Goal: Use online tool/utility: Utilize a website feature to perform a specific function

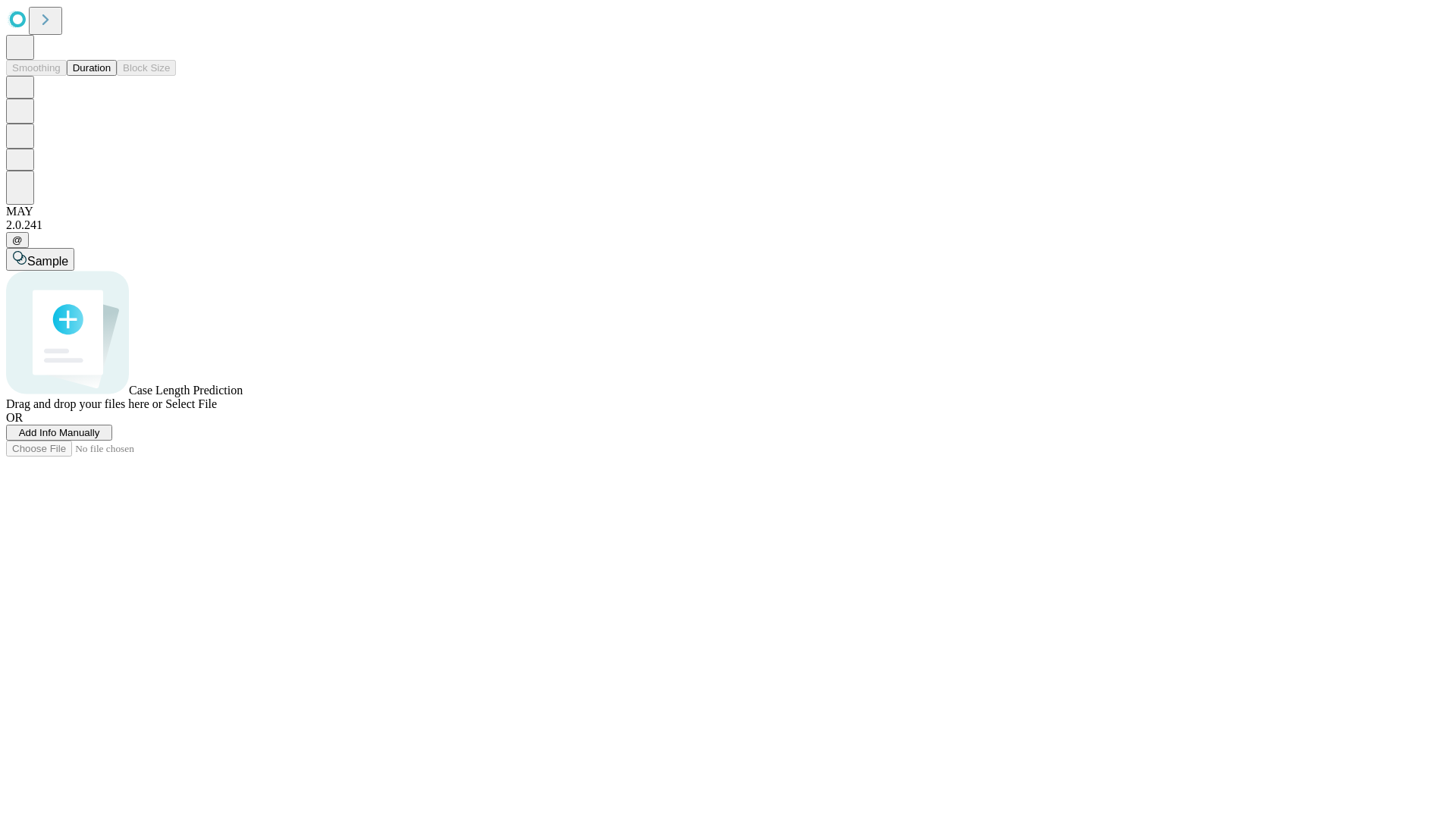
click at [100, 438] on span "Add Info Manually" at bounding box center [59, 432] width 81 height 12
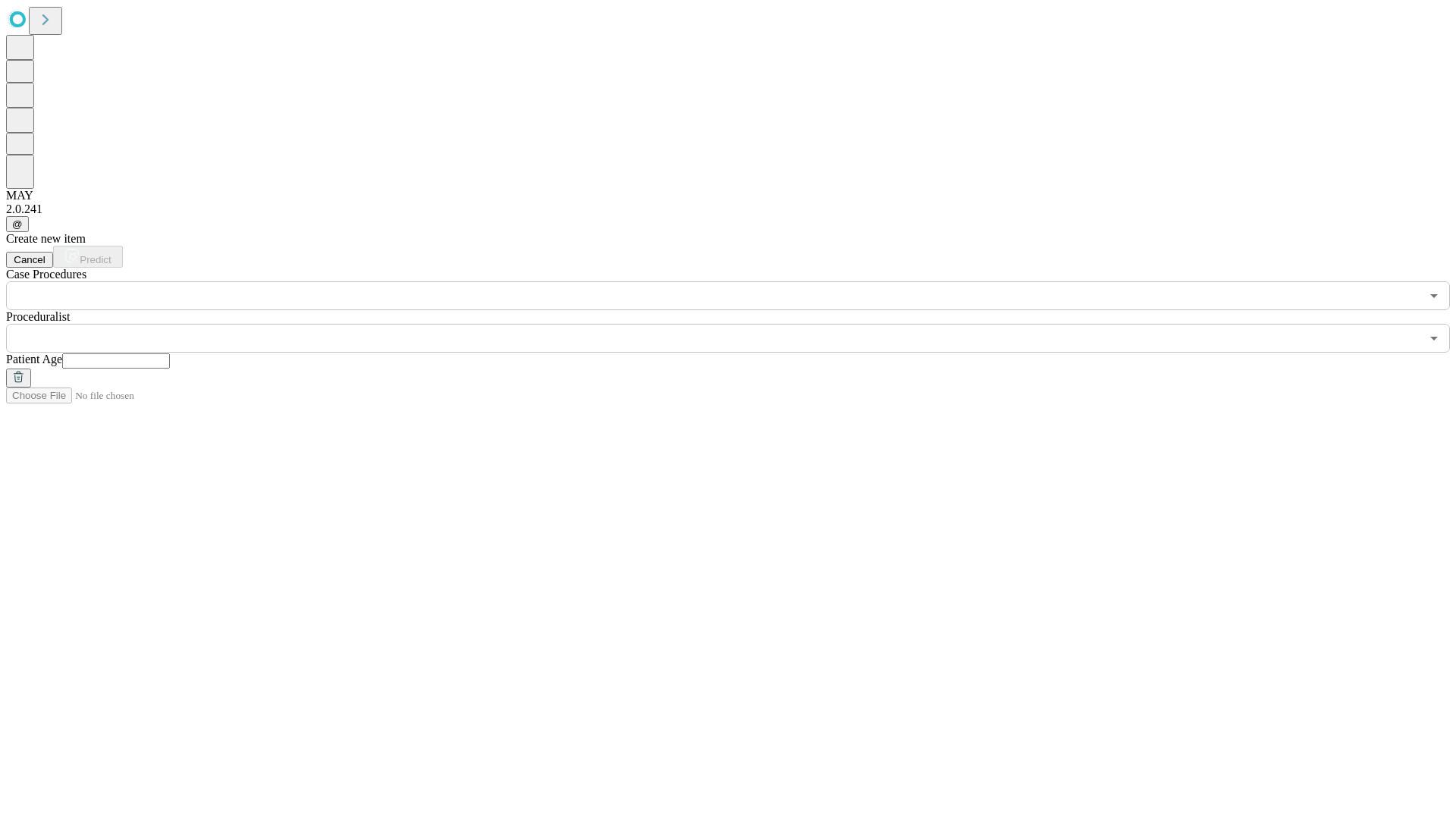
click at [170, 353] on input "text" at bounding box center [116, 360] width 108 height 15
type input "**"
click at [739, 324] on input "text" at bounding box center [713, 338] width 1414 height 29
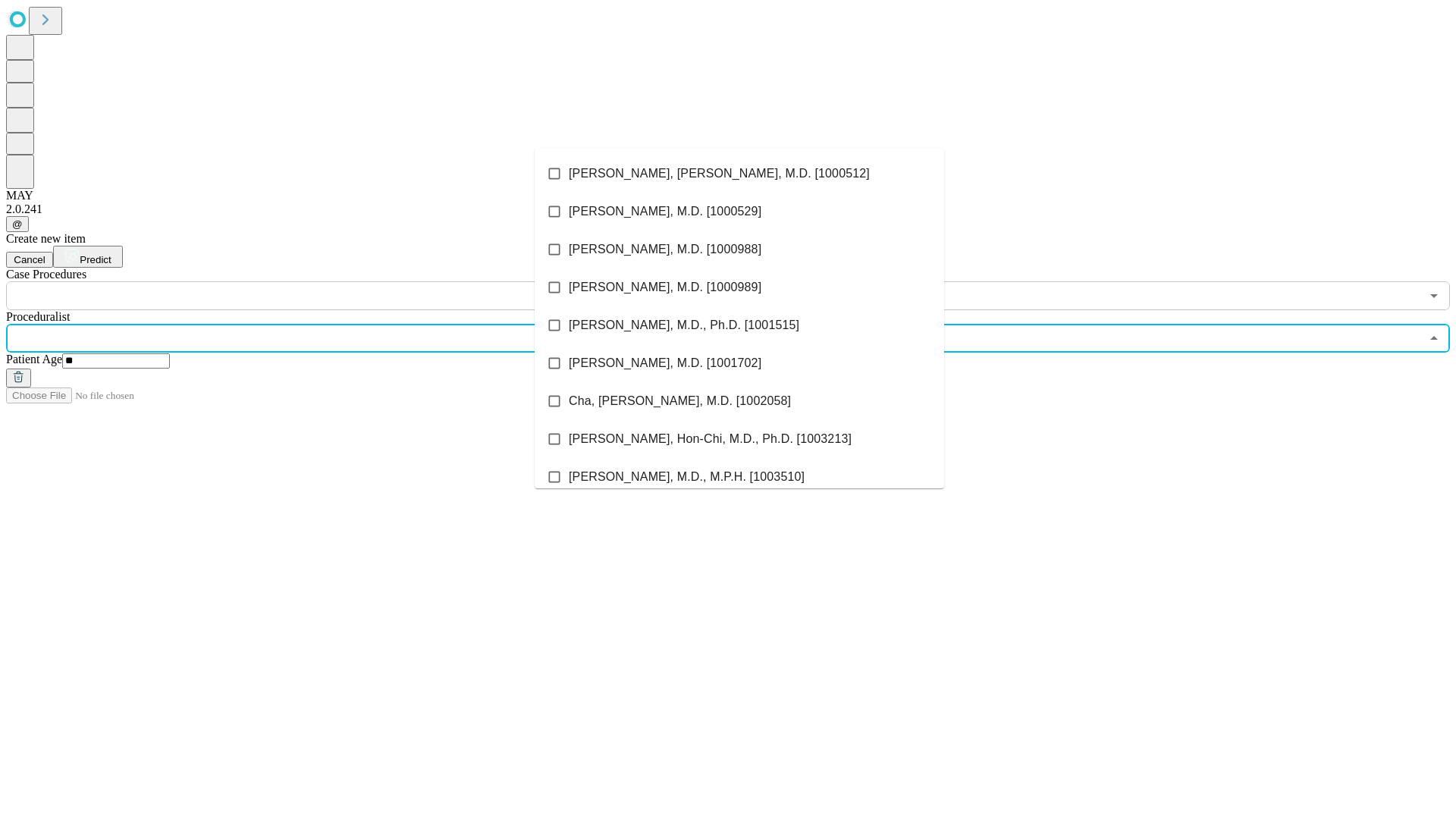
click at [739, 173] on li "[PERSON_NAME], [PERSON_NAME], M.D. [1000512]" at bounding box center [739, 173] width 410 height 38
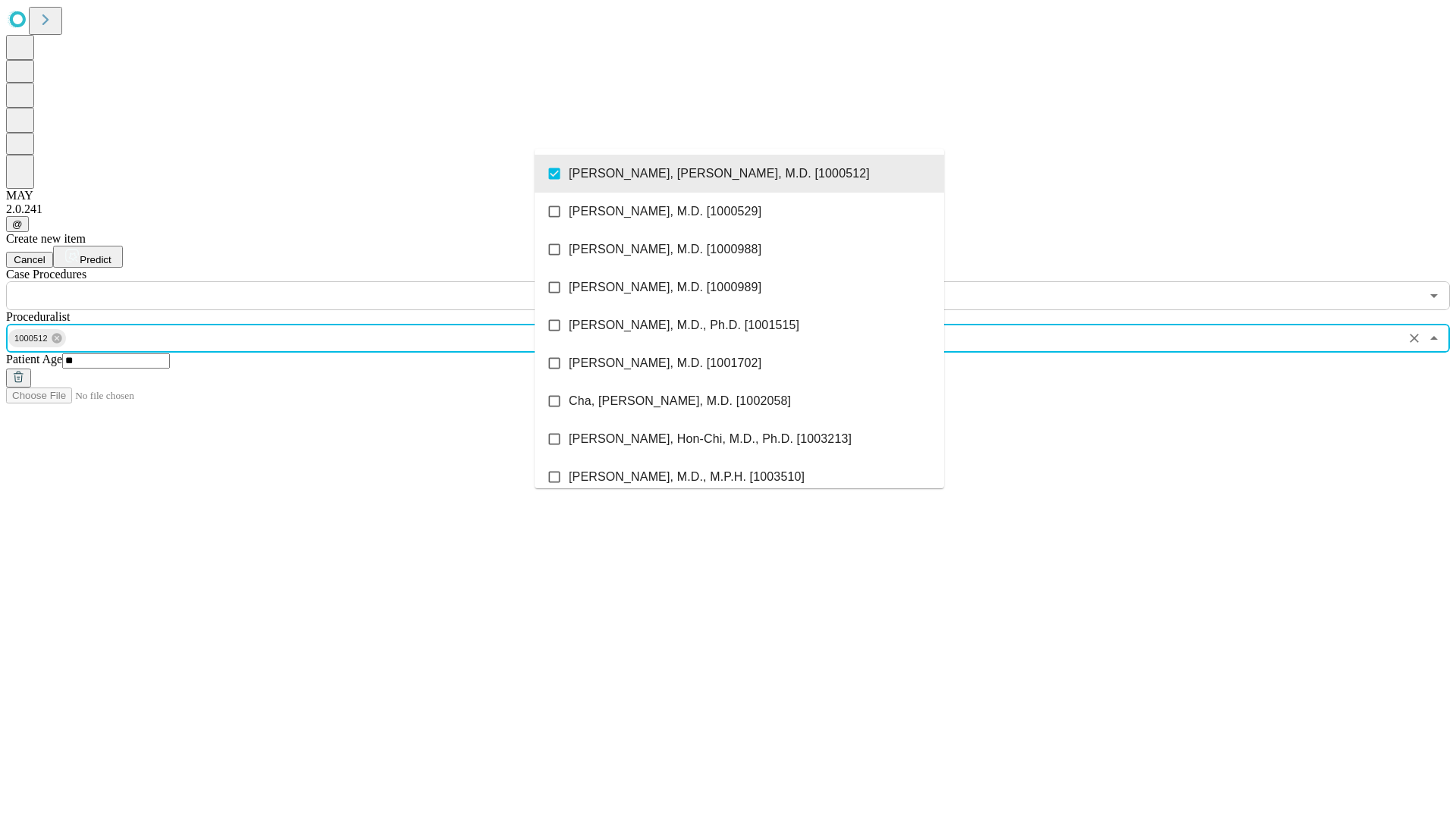
click at [318, 281] on input "text" at bounding box center [713, 295] width 1414 height 29
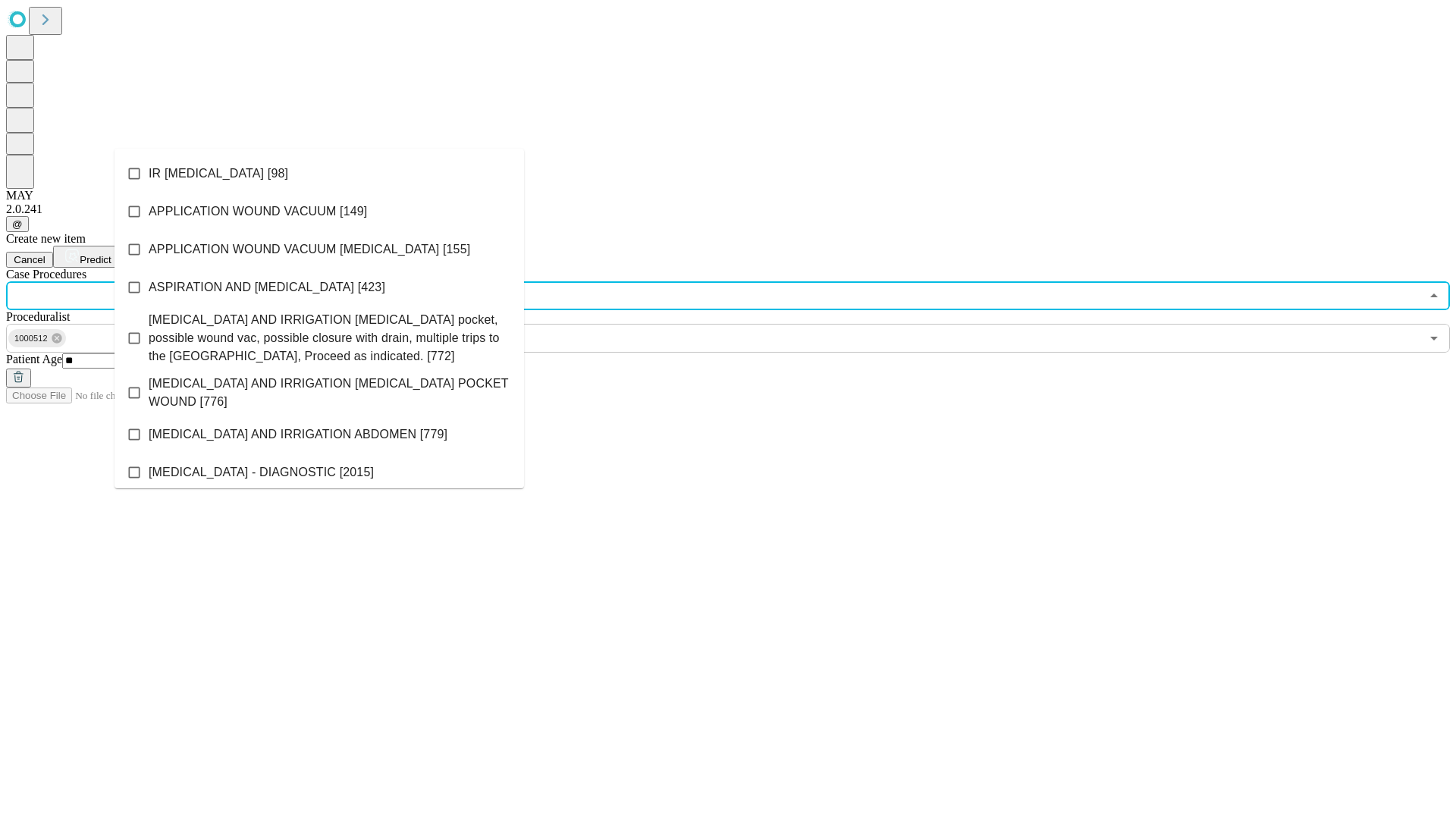
click at [319, 173] on li "IR [MEDICAL_DATA] [98]" at bounding box center [319, 173] width 410 height 38
click at [111, 254] on span "Predict" at bounding box center [95, 259] width 31 height 12
